Goal: Task Accomplishment & Management: Manage account settings

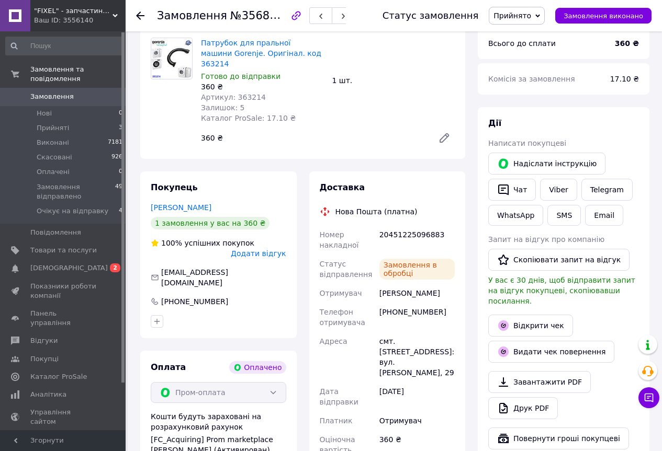
scroll to position [416, 0]
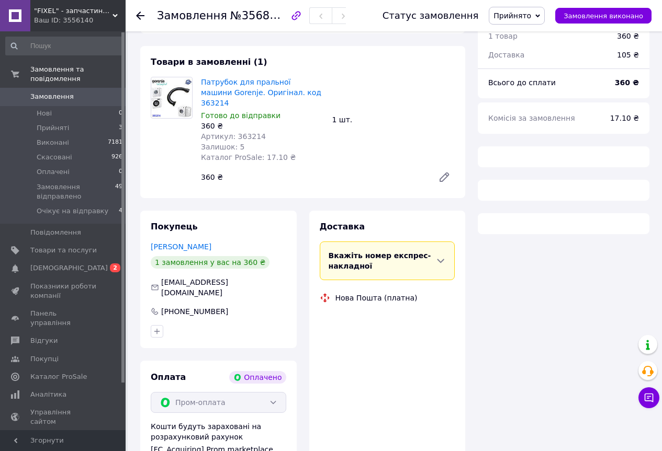
scroll to position [354, 0]
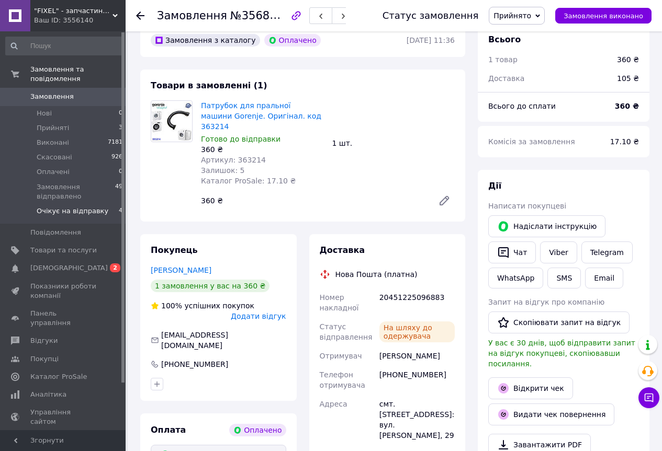
click at [83, 207] on span "Очікує на відправку" at bounding box center [73, 211] width 72 height 9
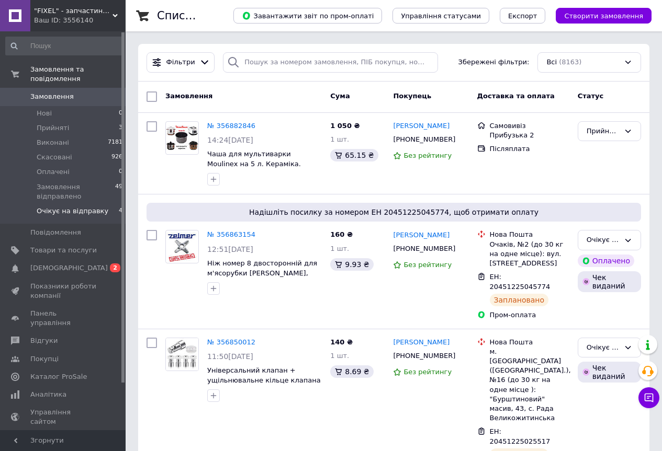
click at [88, 207] on span "Очікує на відправку" at bounding box center [73, 211] width 72 height 9
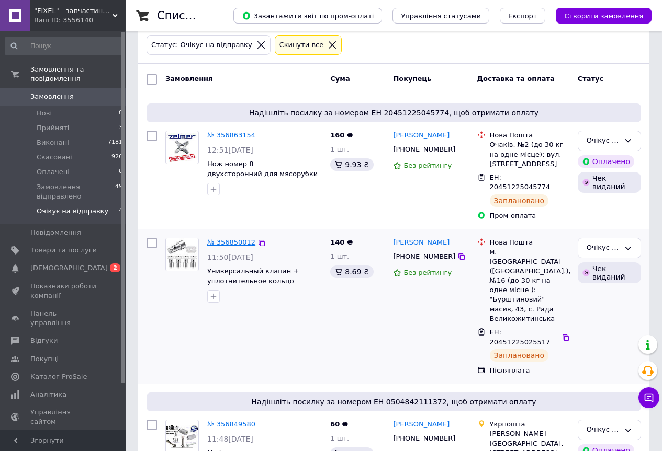
scroll to position [54, 0]
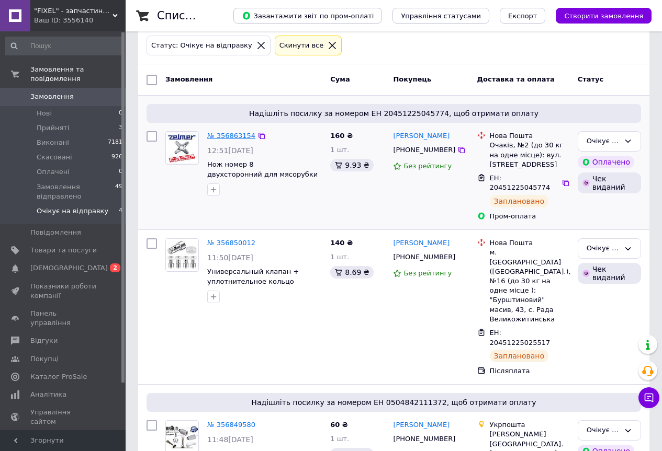
click at [218, 140] on link "№ 356863154" at bounding box center [231, 136] width 48 height 8
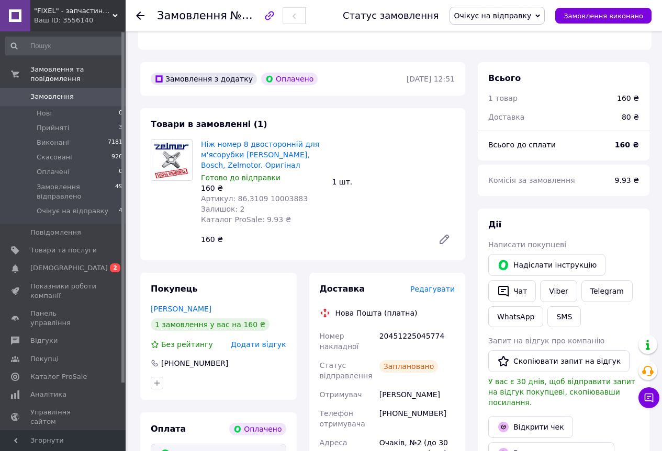
scroll to position [316, 0]
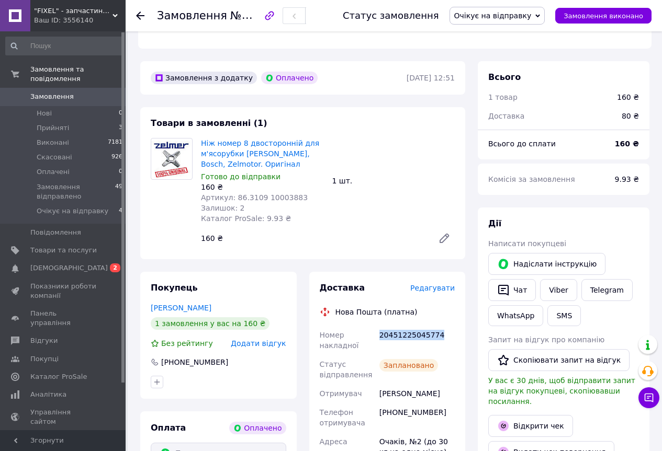
drag, startPoint x: 440, startPoint y: 314, endPoint x: 377, endPoint y: 318, distance: 63.9
click at [377, 326] on div "20451225045774" at bounding box center [416, 340] width 79 height 29
copy div "20451225045774"
click at [551, 279] on link "Viber" at bounding box center [558, 290] width 37 height 22
click at [484, 16] on span "Очікує на відправку" at bounding box center [492, 16] width 77 height 8
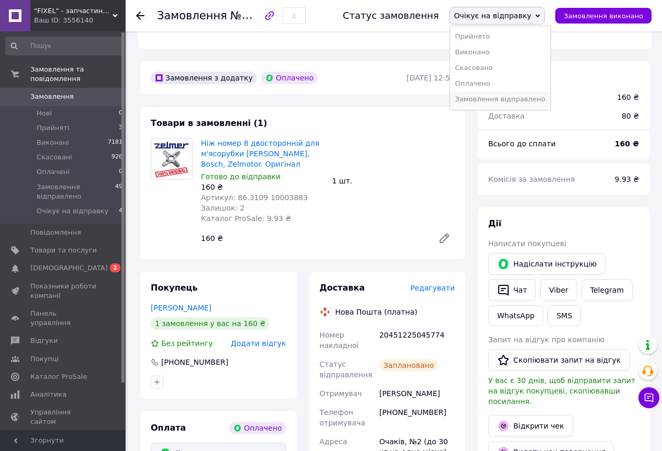
click at [492, 98] on li "Замовлення відправлено" at bounding box center [500, 100] width 100 height 16
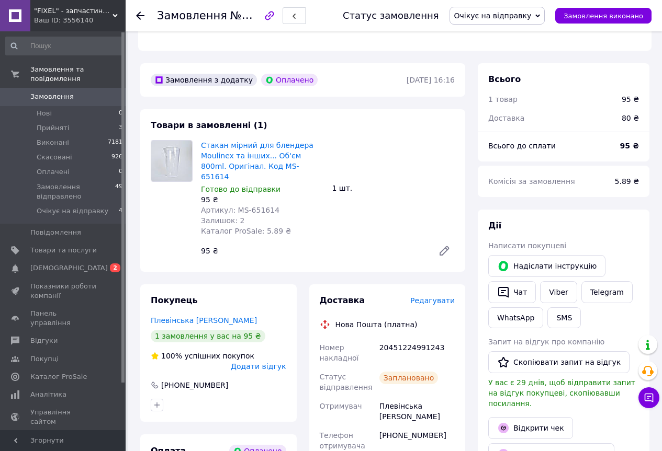
scroll to position [471, 0]
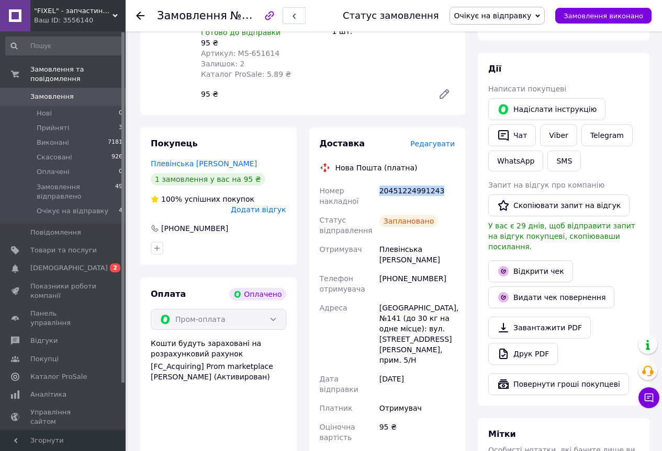
drag, startPoint x: 443, startPoint y: 159, endPoint x: 379, endPoint y: 161, distance: 63.8
click at [379, 181] on div "20451224991243" at bounding box center [416, 195] width 79 height 29
copy div "20451224991243"
click at [558, 124] on link "Viber" at bounding box center [558, 135] width 37 height 22
click at [531, 15] on span "Очікує на відправку" at bounding box center [492, 16] width 77 height 8
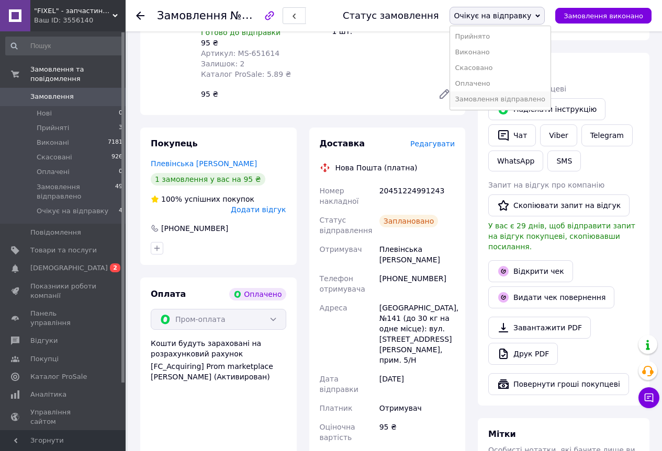
click at [535, 97] on li "Замовлення відправлено" at bounding box center [500, 100] width 100 height 16
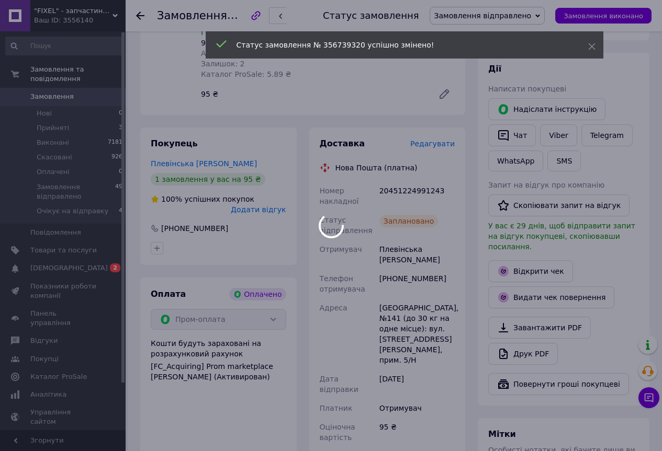
scroll to position [6, 0]
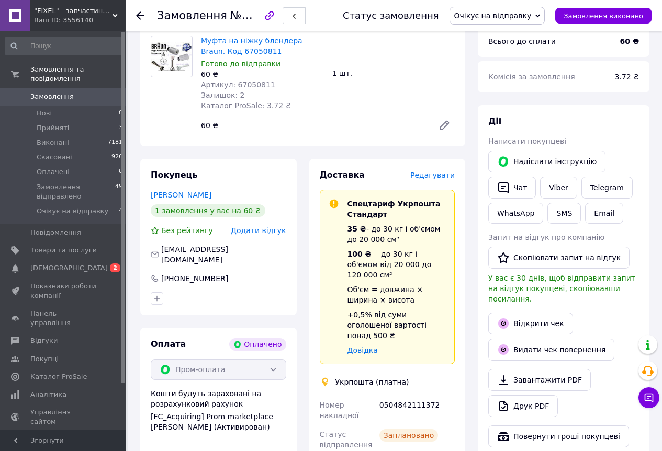
scroll to position [575, 0]
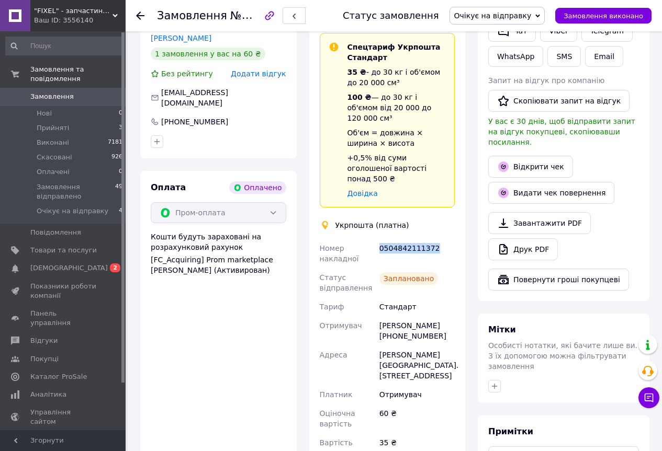
drag, startPoint x: 445, startPoint y: 202, endPoint x: 378, endPoint y: 208, distance: 67.1
click at [378, 239] on div "0504842111372" at bounding box center [416, 253] width 79 height 29
copy div "0504842111372"
click at [537, 156] on link "Відкрити чек" at bounding box center [530, 167] width 85 height 22
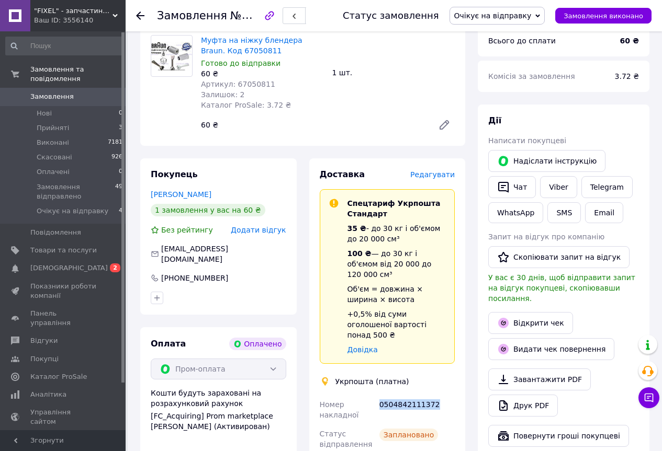
scroll to position [418, 0]
click at [559, 177] on link "Viber" at bounding box center [558, 188] width 37 height 22
click at [498, 15] on span "Очікує на відправку" at bounding box center [492, 16] width 77 height 8
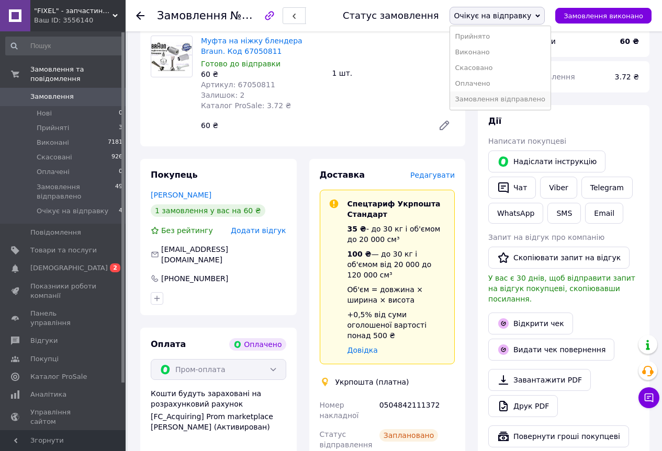
click at [502, 102] on li "Замовлення відправлено" at bounding box center [500, 100] width 100 height 16
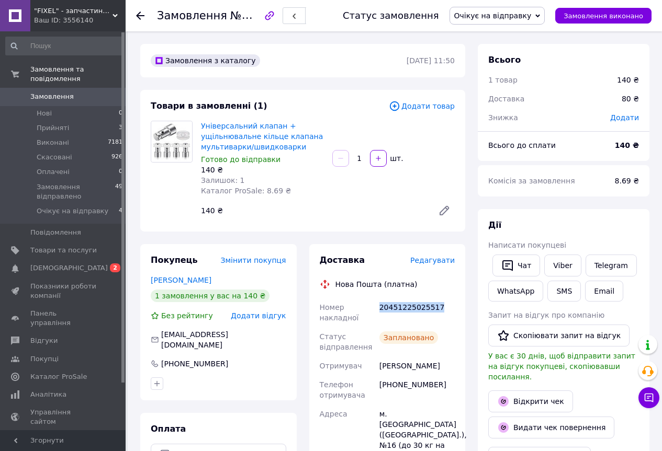
drag, startPoint x: 443, startPoint y: 303, endPoint x: 379, endPoint y: 308, distance: 64.0
click at [379, 308] on div "20451225025517" at bounding box center [416, 312] width 79 height 29
copy div "20451225025517"
click at [565, 264] on link "Viber" at bounding box center [562, 266] width 37 height 22
drag, startPoint x: 518, startPoint y: 17, endPoint x: 520, endPoint y: 26, distance: 9.1
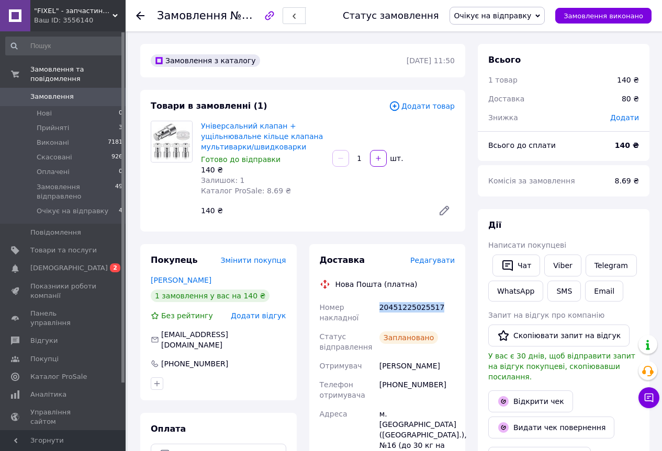
click at [518, 17] on span "Очікує на відправку" at bounding box center [492, 16] width 77 height 8
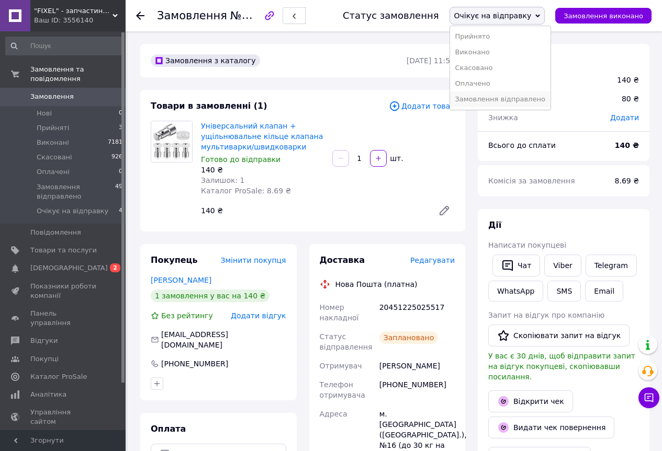
click at [521, 102] on li "Замовлення відправлено" at bounding box center [500, 100] width 100 height 16
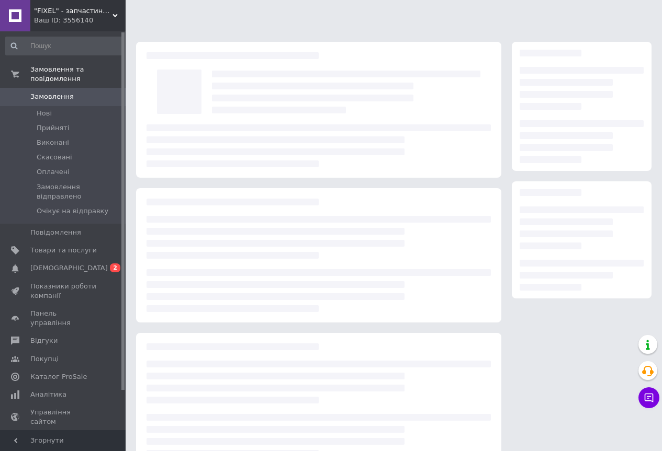
scroll to position [27, 0]
